Goal: Task Accomplishment & Management: Manage account settings

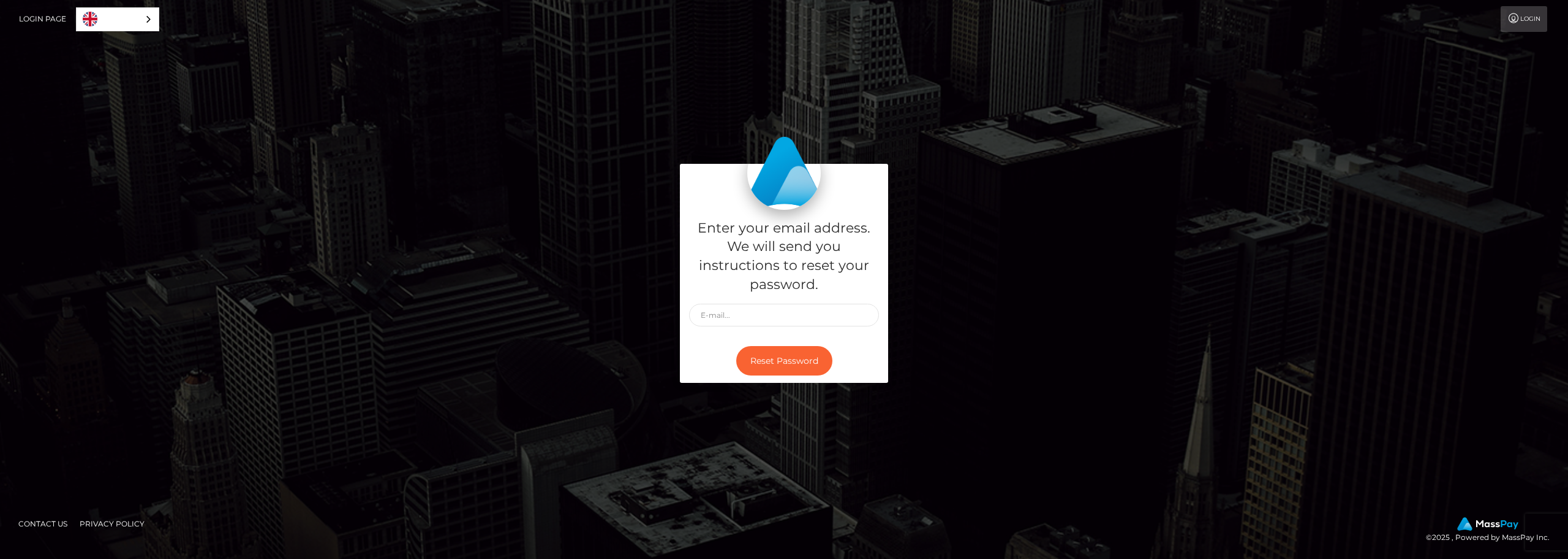
click at [807, 325] on input "text" at bounding box center [784, 315] width 190 height 23
type input "contacto.valentinacastillo@gmail.com"
click at [769, 360] on button "Reset Password" at bounding box center [784, 360] width 96 height 30
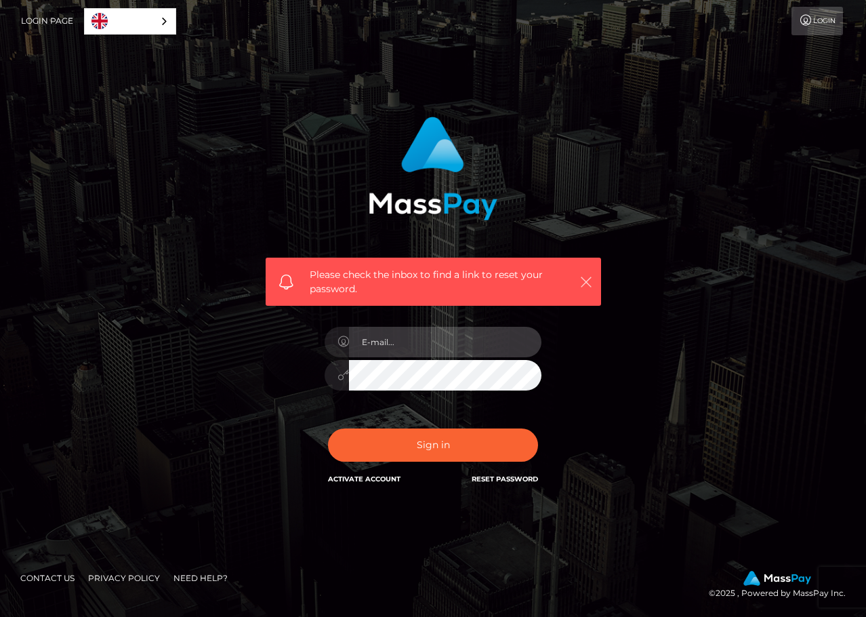
type input "1991-03-07"
click at [590, 283] on icon "button" at bounding box center [587, 282] width 14 height 14
click at [588, 283] on icon "button" at bounding box center [587, 282] width 14 height 14
click at [590, 284] on icon "button" at bounding box center [587, 282] width 14 height 14
click at [582, 285] on icon "button" at bounding box center [587, 282] width 14 height 14
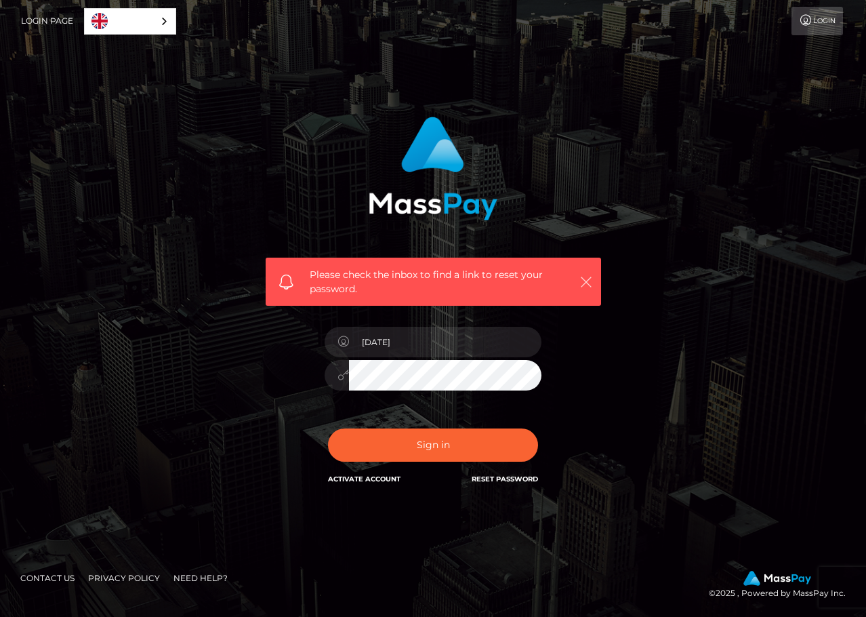
click at [584, 284] on icon "button" at bounding box center [587, 282] width 14 height 14
click at [589, 283] on icon "button" at bounding box center [587, 282] width 14 height 14
click at [500, 479] on link "Reset Password" at bounding box center [505, 479] width 66 height 9
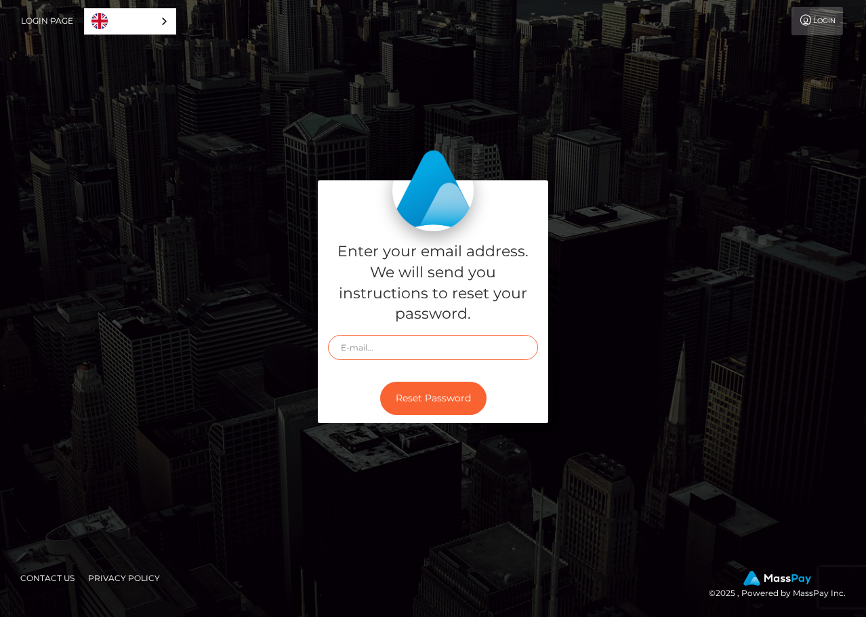
click at [439, 354] on input "text" at bounding box center [433, 347] width 210 height 25
click at [434, 352] on input "text" at bounding box center [433, 347] width 210 height 25
paste input "[EMAIL_ADDRESS][DOMAIN_NAME]"
type input "[EMAIL_ADDRESS][DOMAIN_NAME]"
click at [407, 396] on button "Reset Password" at bounding box center [433, 398] width 106 height 33
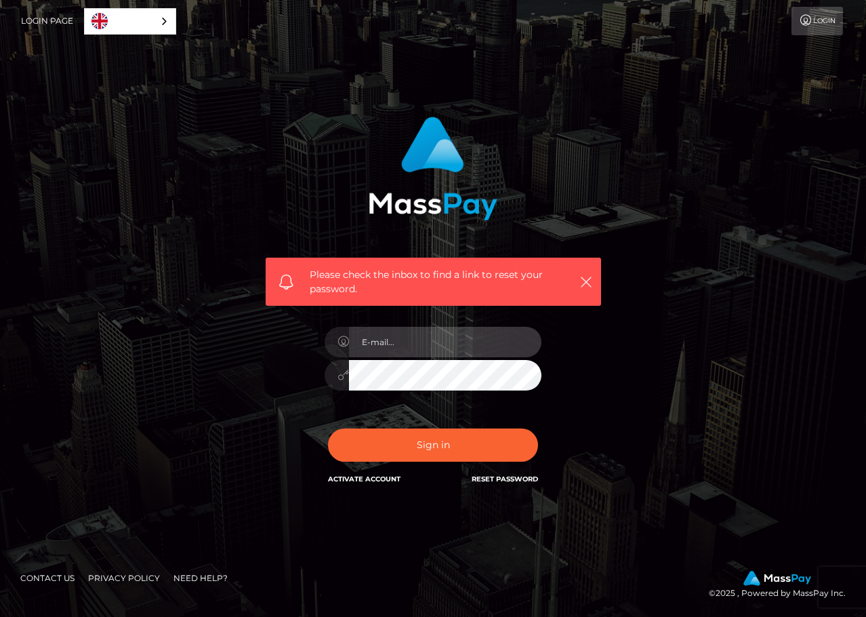
type input "[DATE]"
click at [498, 477] on link "Reset Password" at bounding box center [505, 479] width 66 height 9
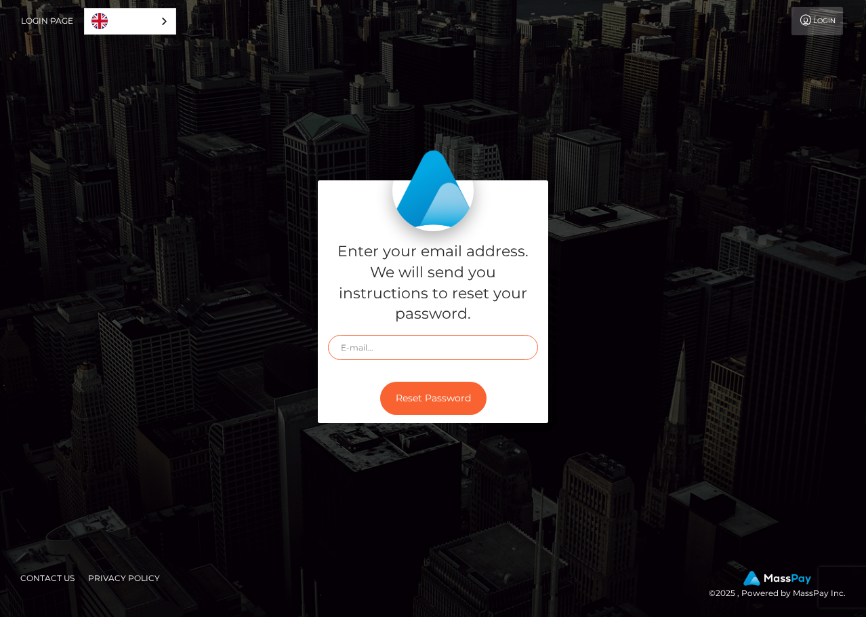
click at [405, 341] on input "text" at bounding box center [433, 347] width 210 height 25
paste input "[EMAIL_ADDRESS][DOMAIN_NAME]"
drag, startPoint x: 391, startPoint y: 347, endPoint x: 325, endPoint y: 347, distance: 66.4
click at [305, 345] on div "Enter your email address. We will send you instructions to reset your password.…" at bounding box center [433, 308] width 773 height 256
drag, startPoint x: 370, startPoint y: 348, endPoint x: 431, endPoint y: 353, distance: 61.2
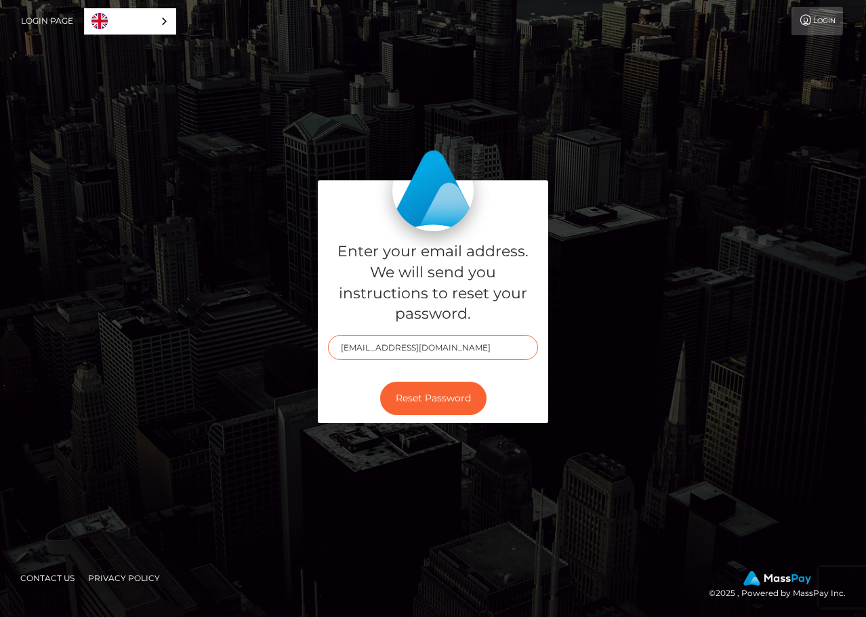
click at [371, 348] on input "[EMAIL_ADDRESS][DOMAIN_NAME]" at bounding box center [433, 347] width 210 height 25
type input "[EMAIL_ADDRESS][DOMAIN_NAME]"
click at [451, 400] on button "Reset Password" at bounding box center [433, 398] width 106 height 33
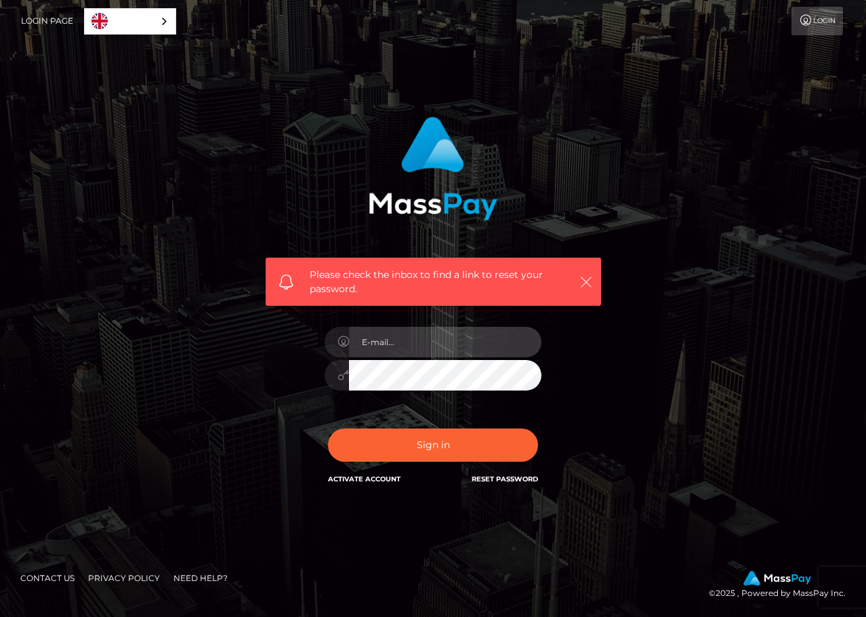
type input "1991-03-07"
click at [588, 281] on icon "button" at bounding box center [587, 282] width 14 height 14
click at [153, 29] on link "English" at bounding box center [130, 21] width 91 height 25
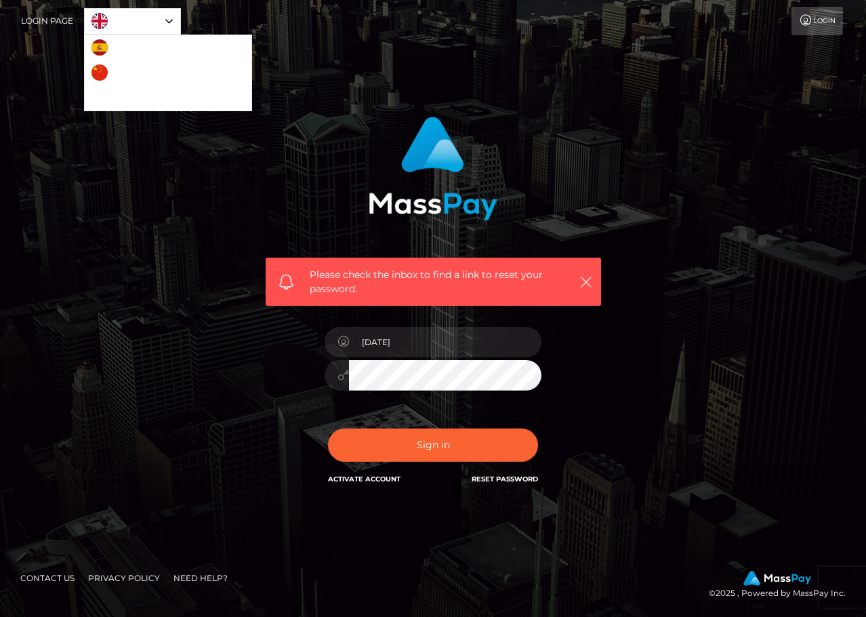
click at [116, 49] on link "Español" at bounding box center [123, 47] width 76 height 25
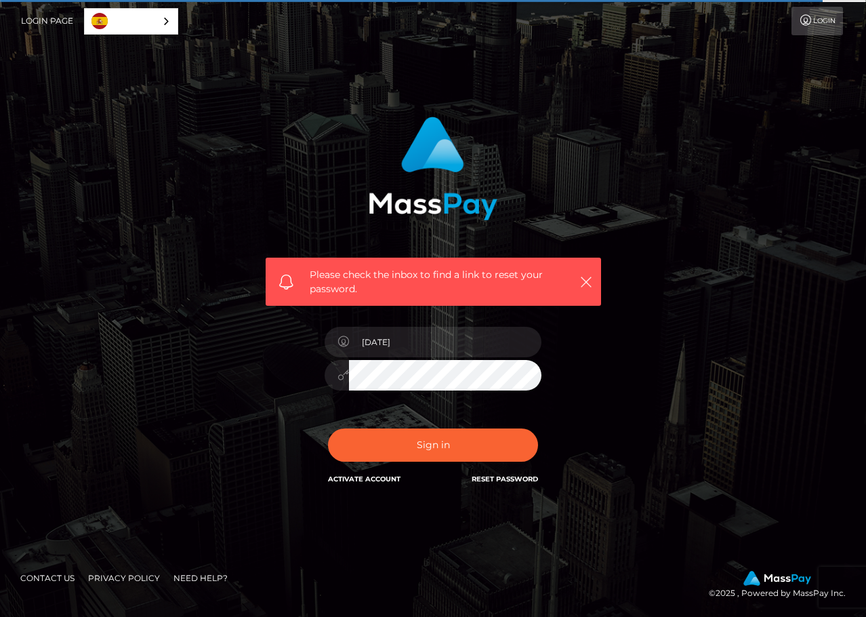
click at [146, 19] on link "Español" at bounding box center [131, 21] width 93 height 25
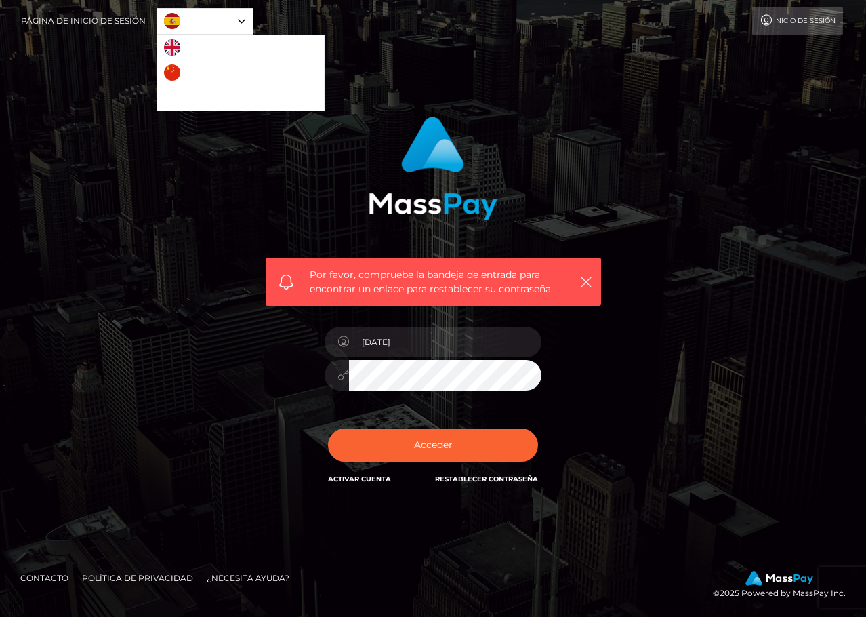
click at [180, 45] on link "English" at bounding box center [194, 47] width 74 height 25
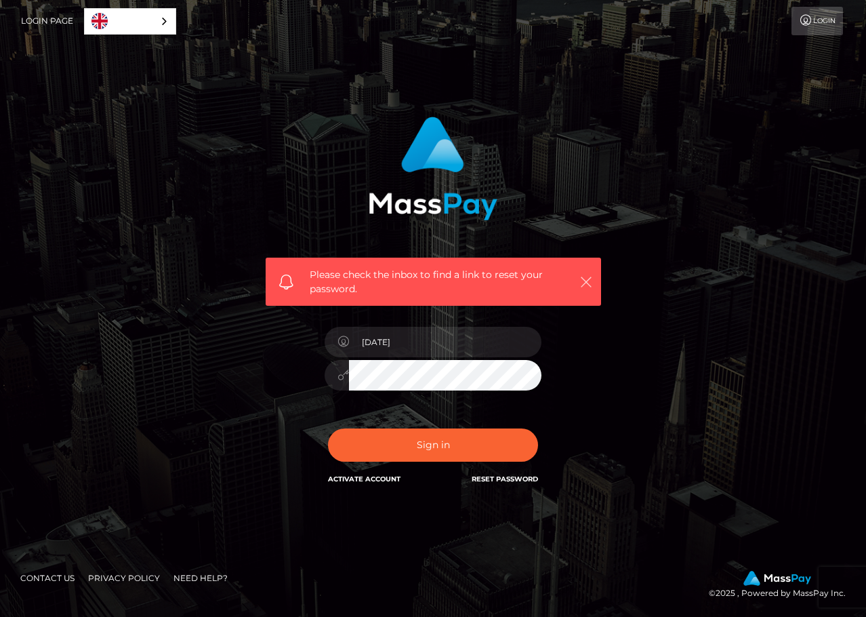
click at [588, 280] on icon "button" at bounding box center [587, 282] width 14 height 14
click at [588, 283] on icon "button" at bounding box center [587, 282] width 14 height 14
